Goal: Information Seeking & Learning: Check status

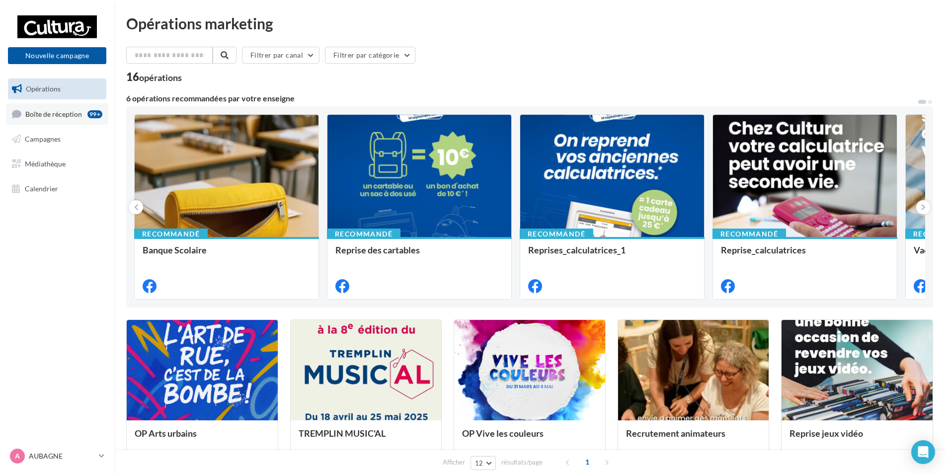
click at [55, 117] on span "Boîte de réception" at bounding box center [53, 113] width 57 height 8
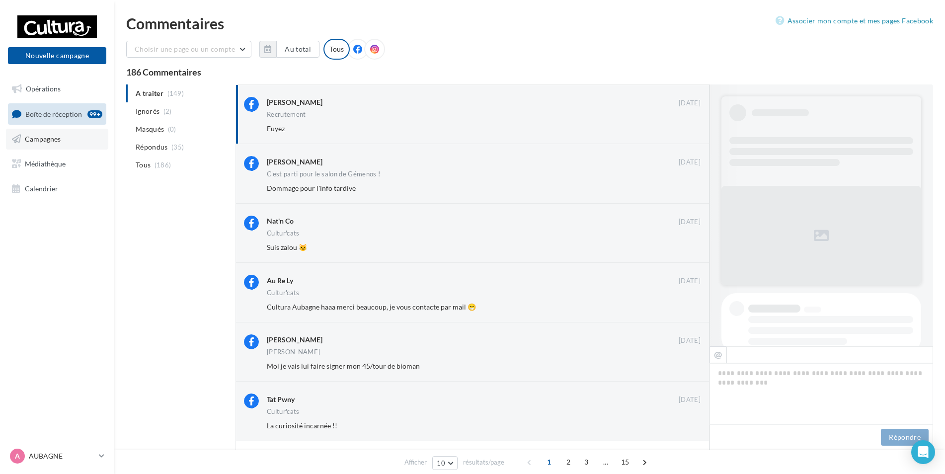
click at [54, 148] on link "Campagnes" at bounding box center [57, 139] width 102 height 21
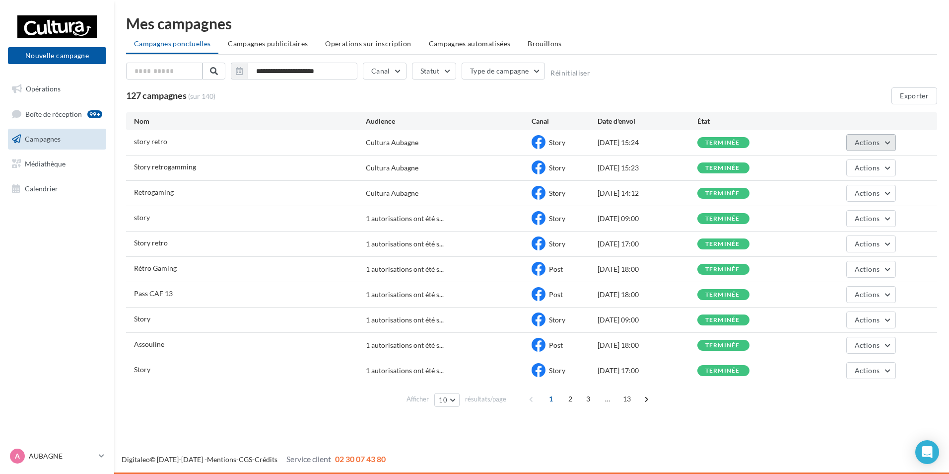
click at [854, 142] on button "Actions" at bounding box center [872, 142] width 50 height 17
click at [834, 168] on button "Voir les résultats" at bounding box center [846, 166] width 99 height 26
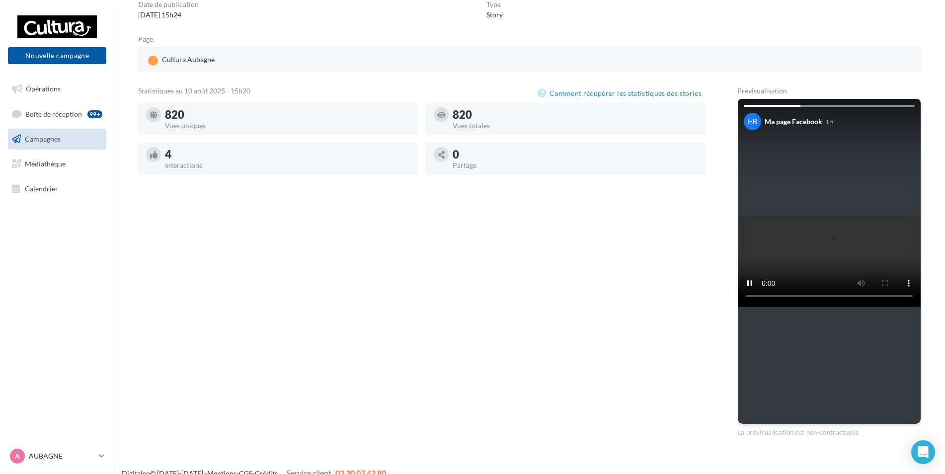
scroll to position [50, 0]
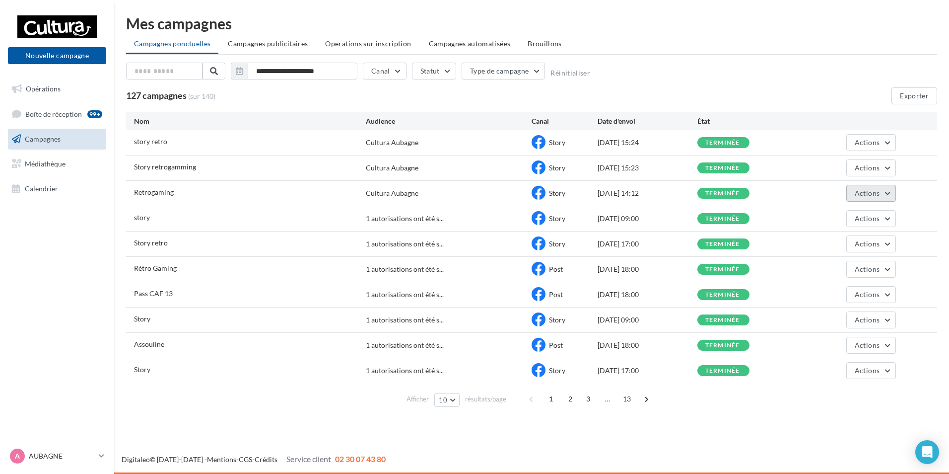
click at [866, 195] on span "Actions" at bounding box center [867, 193] width 25 height 8
click at [840, 216] on button "Voir les résultats" at bounding box center [846, 217] width 99 height 26
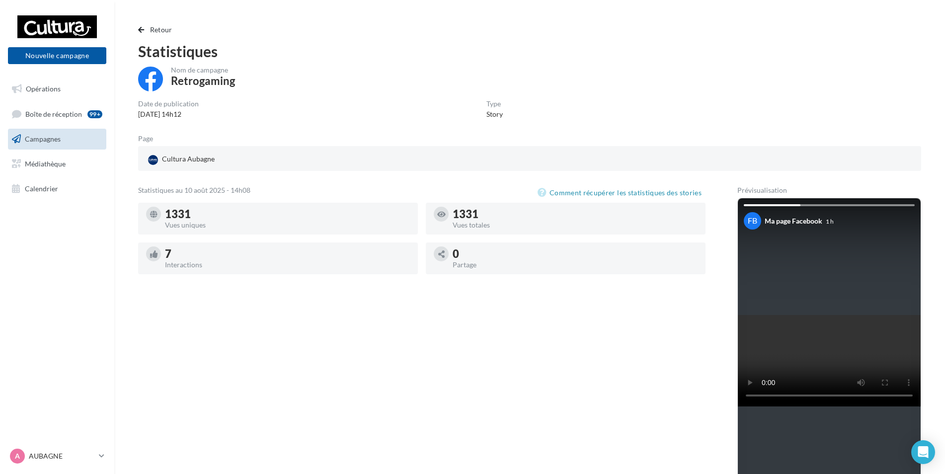
click at [56, 137] on span "Campagnes" at bounding box center [43, 139] width 36 height 8
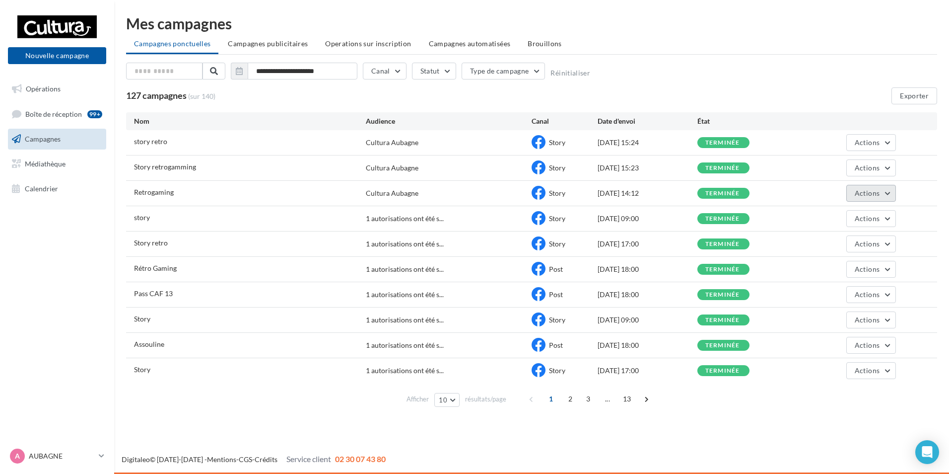
click at [857, 189] on span "Actions" at bounding box center [867, 193] width 25 height 8
click at [830, 214] on button "Voir les résultats" at bounding box center [846, 217] width 99 height 26
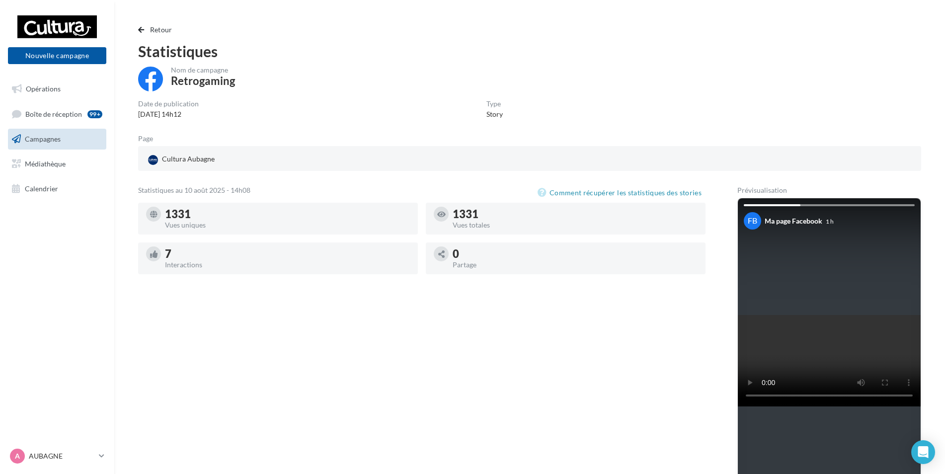
click at [46, 138] on span "Campagnes" at bounding box center [43, 139] width 36 height 8
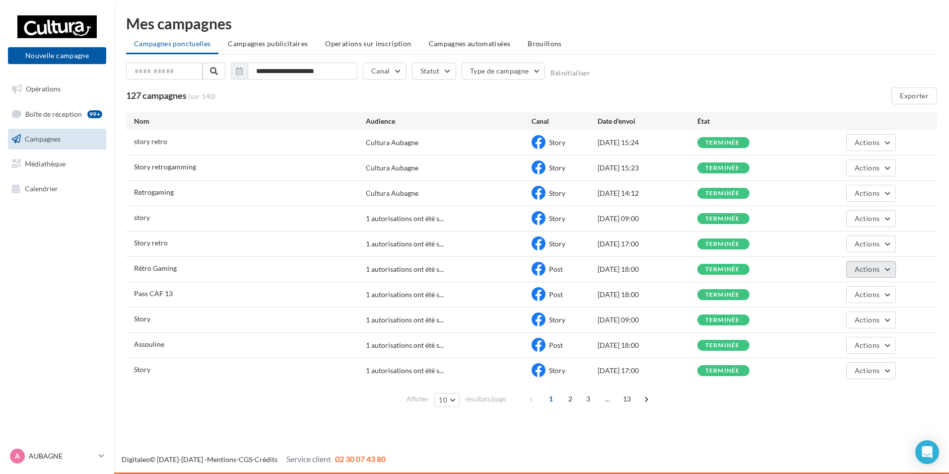
click at [875, 266] on span "Actions" at bounding box center [867, 269] width 25 height 8
click at [851, 293] on button "Voir les résultats" at bounding box center [846, 293] width 99 height 26
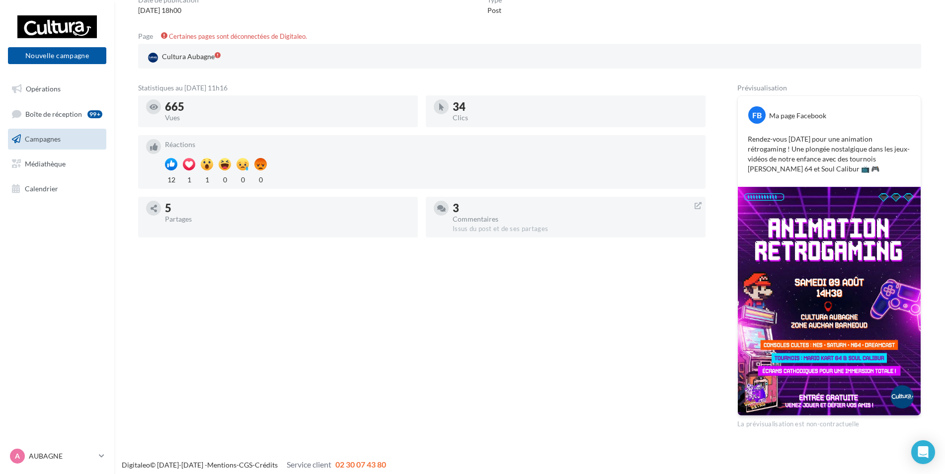
scroll to position [109, 0]
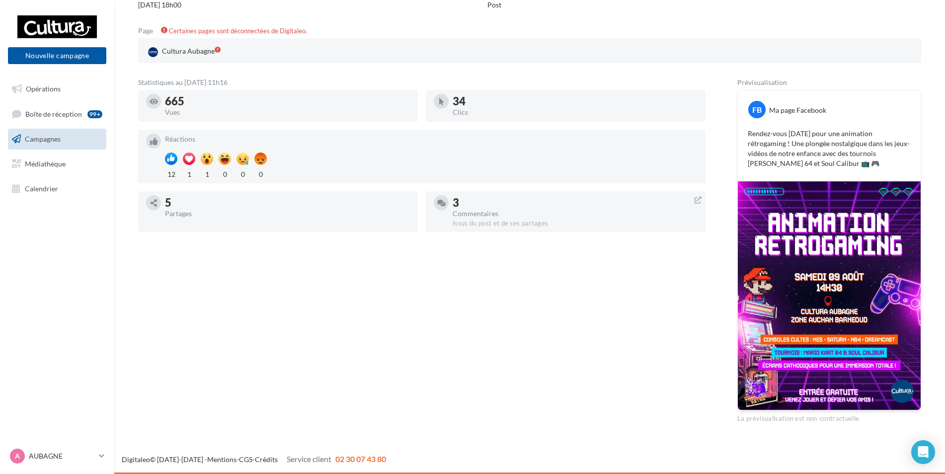
click at [56, 135] on span "Campagnes" at bounding box center [43, 139] width 36 height 8
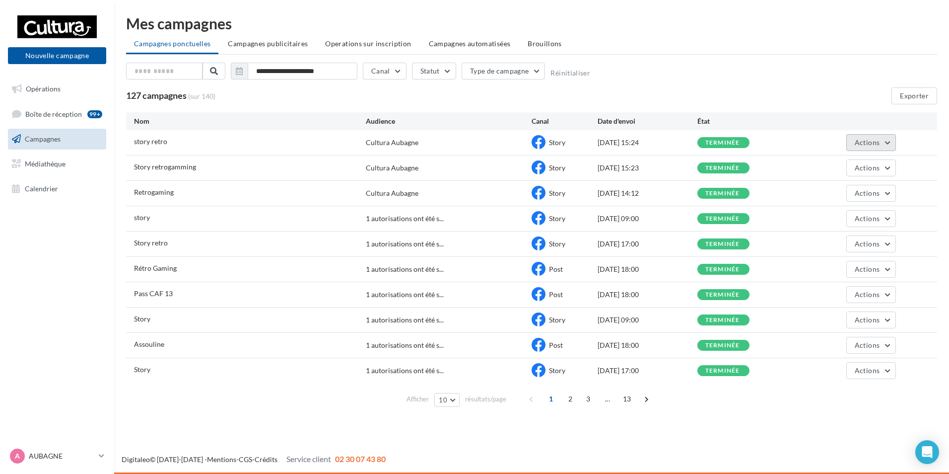
click at [874, 141] on span "Actions" at bounding box center [867, 142] width 25 height 8
click at [836, 164] on button "Voir les résultats" at bounding box center [846, 166] width 99 height 26
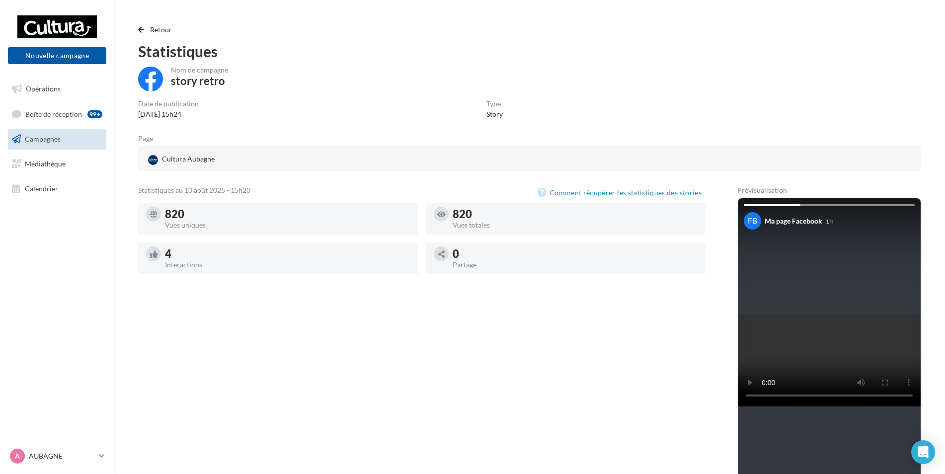
click at [45, 135] on span "Campagnes" at bounding box center [43, 139] width 36 height 8
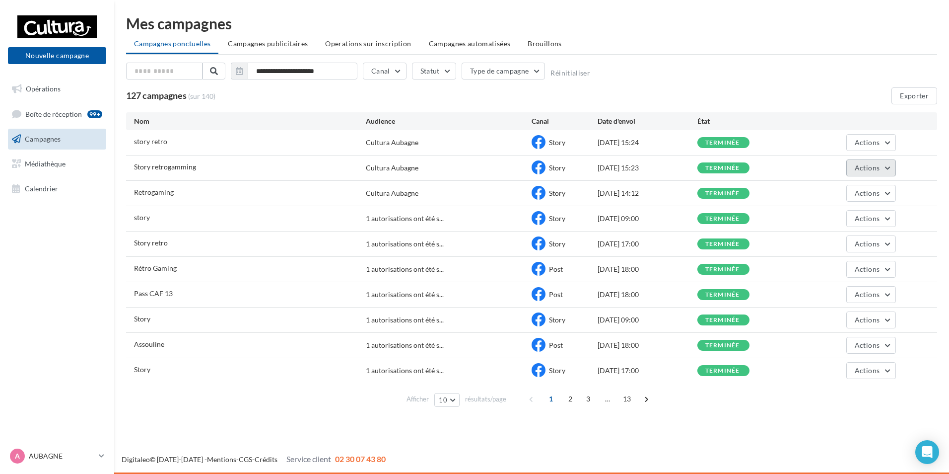
click at [874, 169] on span "Actions" at bounding box center [867, 167] width 25 height 8
click at [860, 187] on button "Voir les résultats" at bounding box center [846, 191] width 99 height 26
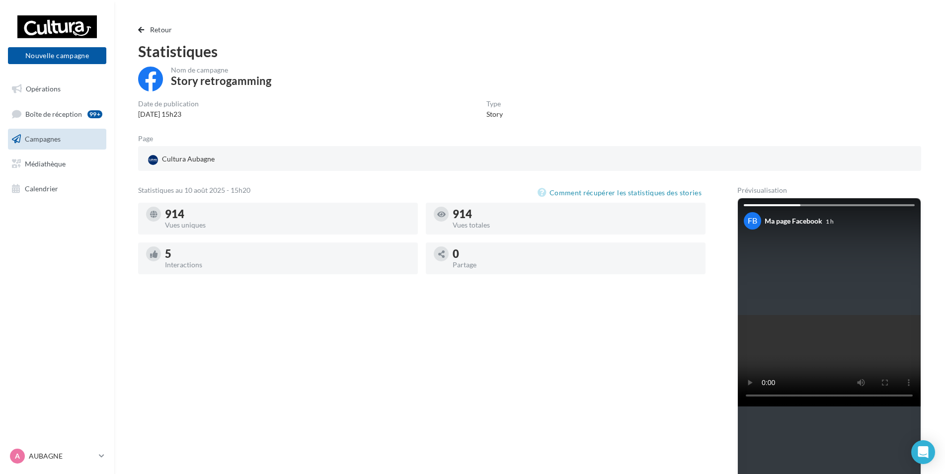
click at [60, 144] on link "Campagnes" at bounding box center [57, 139] width 102 height 21
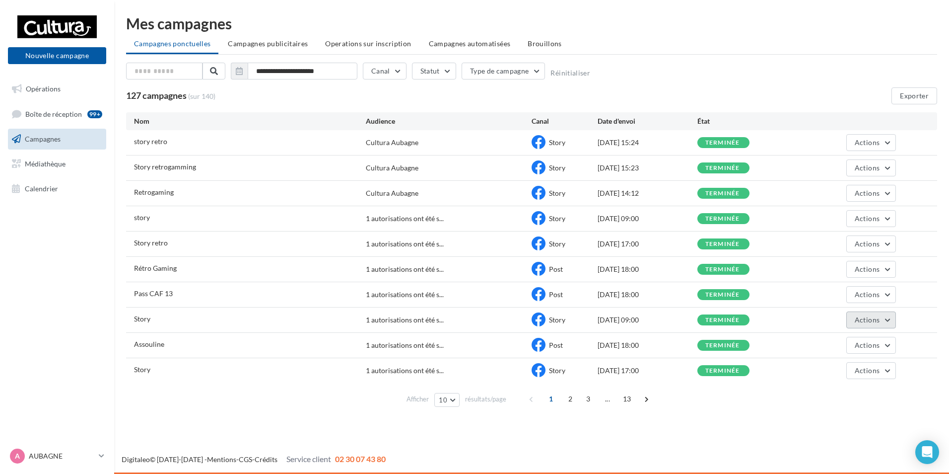
click at [885, 323] on button "Actions" at bounding box center [872, 319] width 50 height 17
click at [852, 339] on button "Voir les résultats" at bounding box center [846, 343] width 99 height 26
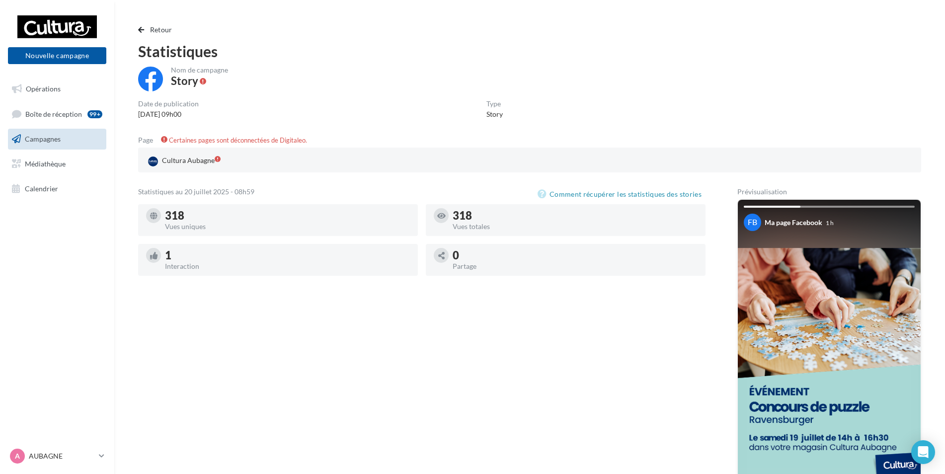
click at [40, 142] on span "Campagnes" at bounding box center [43, 139] width 36 height 8
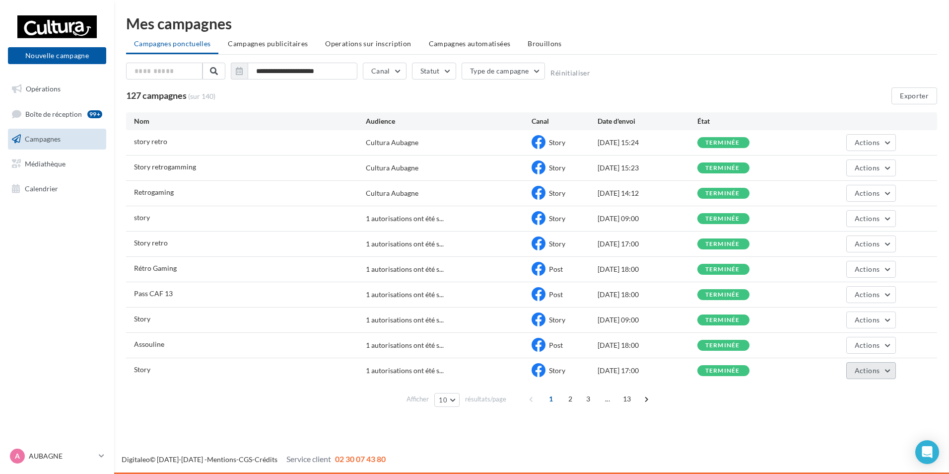
click at [870, 372] on span "Actions" at bounding box center [867, 370] width 25 height 8
click at [861, 393] on button "Voir les résultats" at bounding box center [846, 394] width 99 height 26
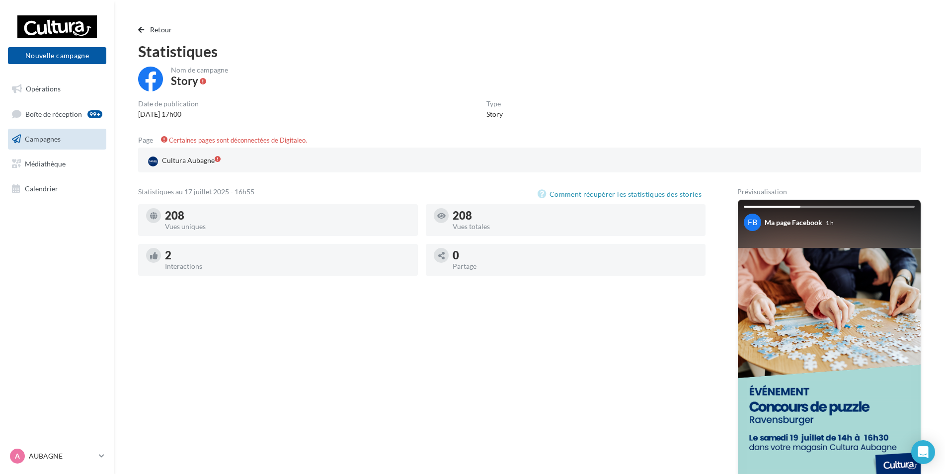
click at [62, 143] on link "Campagnes" at bounding box center [57, 139] width 102 height 21
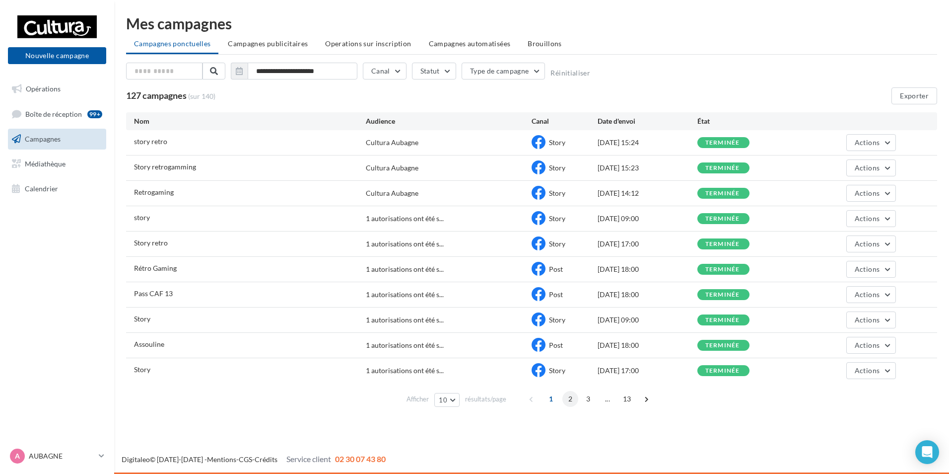
click at [567, 398] on span "2" at bounding box center [571, 399] width 16 height 16
click at [874, 266] on span "Actions" at bounding box center [867, 269] width 25 height 8
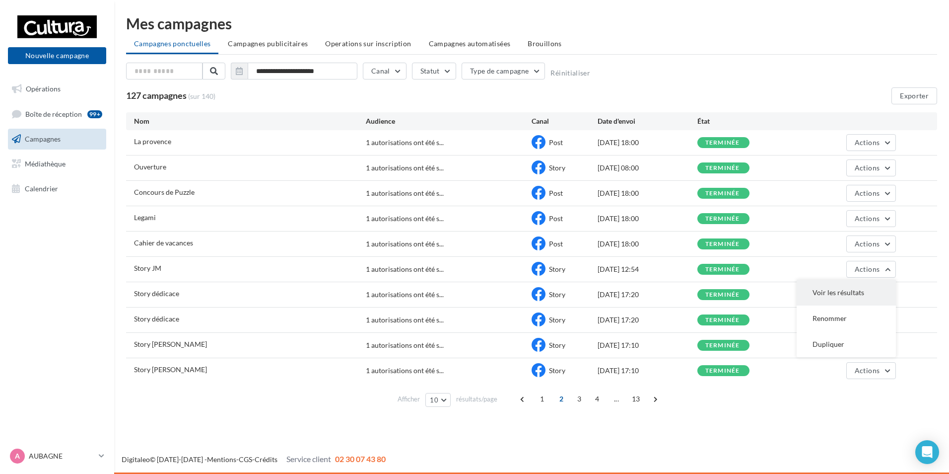
click at [859, 289] on button "Voir les résultats" at bounding box center [846, 293] width 99 height 26
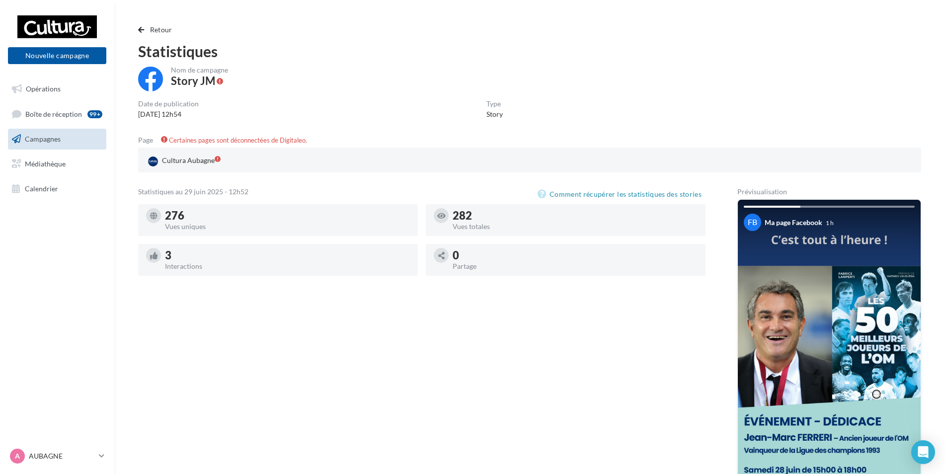
click at [47, 138] on span "Campagnes" at bounding box center [43, 139] width 36 height 8
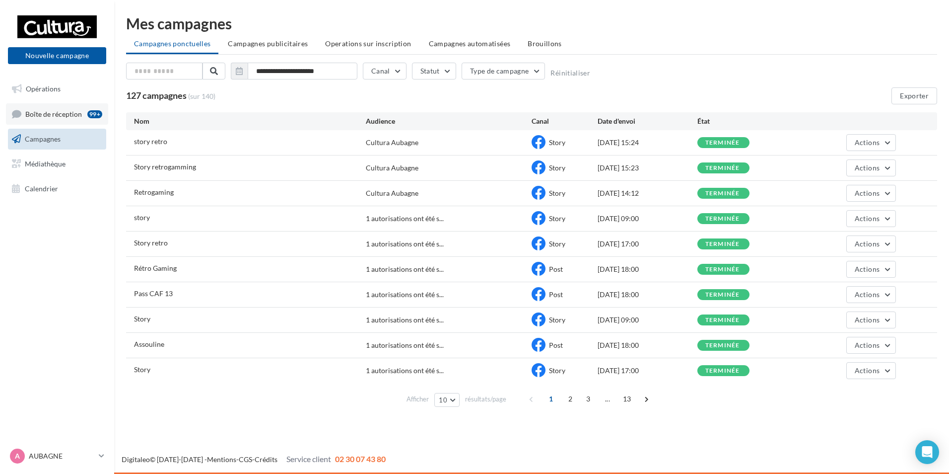
click at [49, 119] on link "Boîte de réception 99+" at bounding box center [57, 113] width 102 height 21
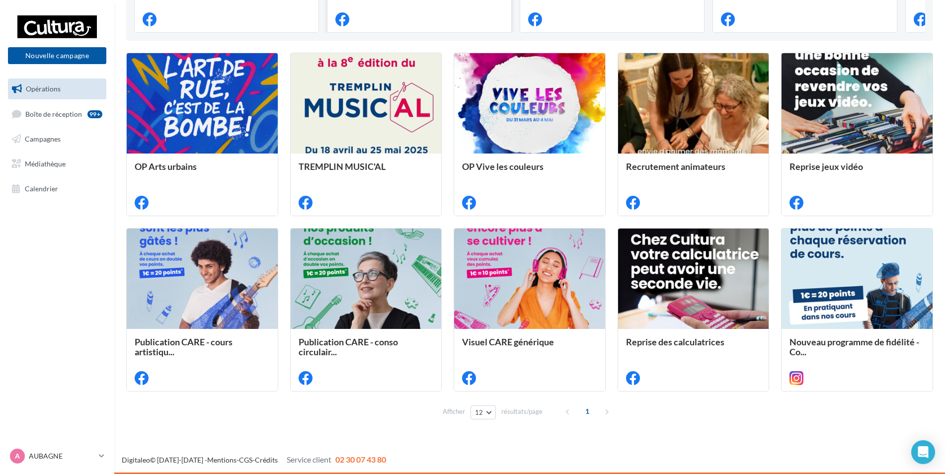
scroll to position [18, 0]
